Goal: Task Accomplishment & Management: Complete application form

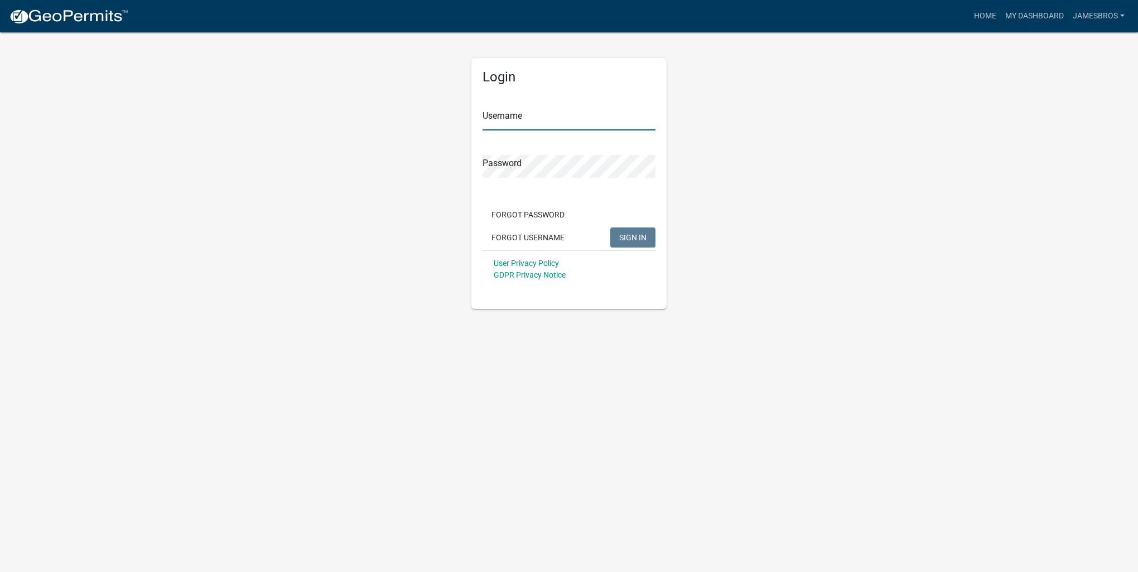
type input "jamesbros"
click at [628, 237] on span "SIGN IN" at bounding box center [632, 237] width 27 height 9
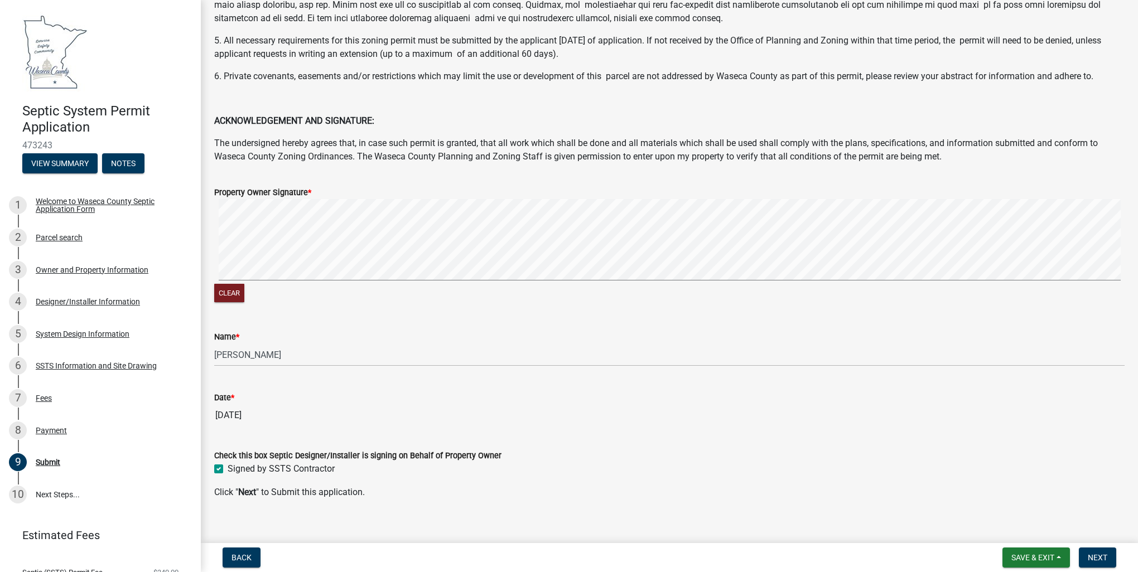
scroll to position [184, 0]
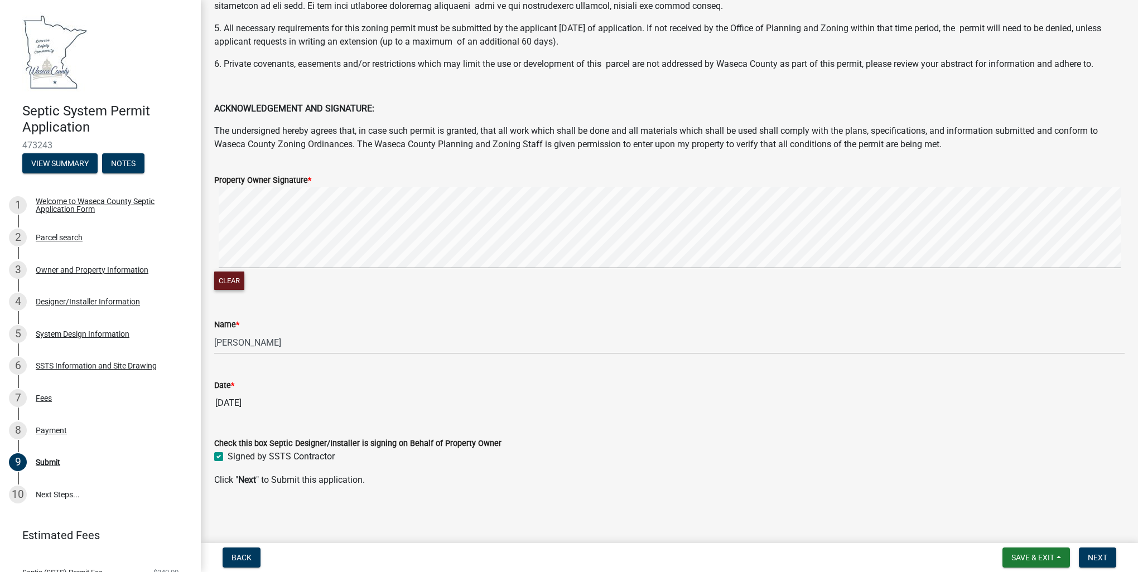
click at [233, 280] on button "Clear" at bounding box center [229, 281] width 30 height 18
click at [235, 276] on button "Clear" at bounding box center [229, 281] width 30 height 18
click at [230, 284] on button "Clear" at bounding box center [229, 281] width 30 height 18
click at [1031, 561] on span "Save & Exit" at bounding box center [1032, 557] width 43 height 9
click at [1000, 500] on button "Save" at bounding box center [1025, 502] width 89 height 27
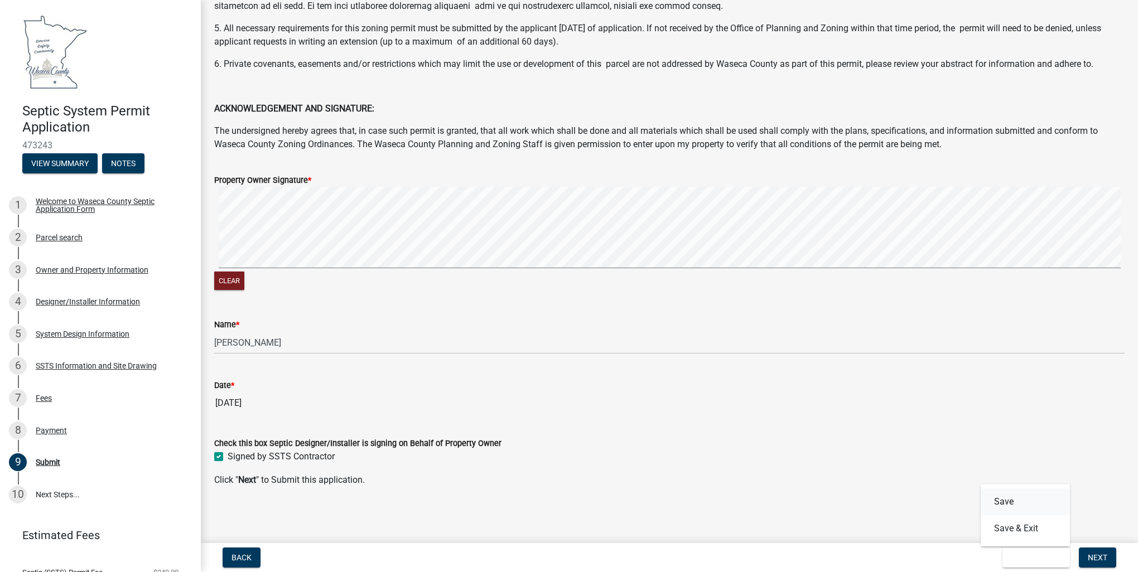
scroll to position [0, 0]
